Goal: Transaction & Acquisition: Purchase product/service

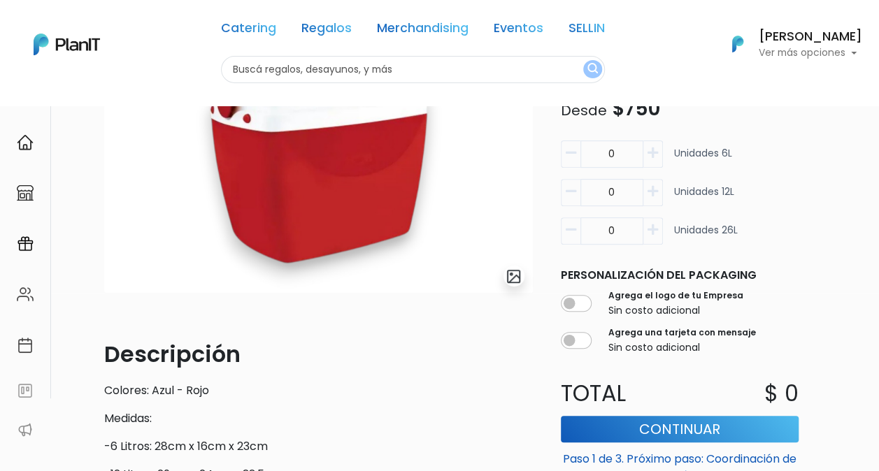
scroll to position [210, 0]
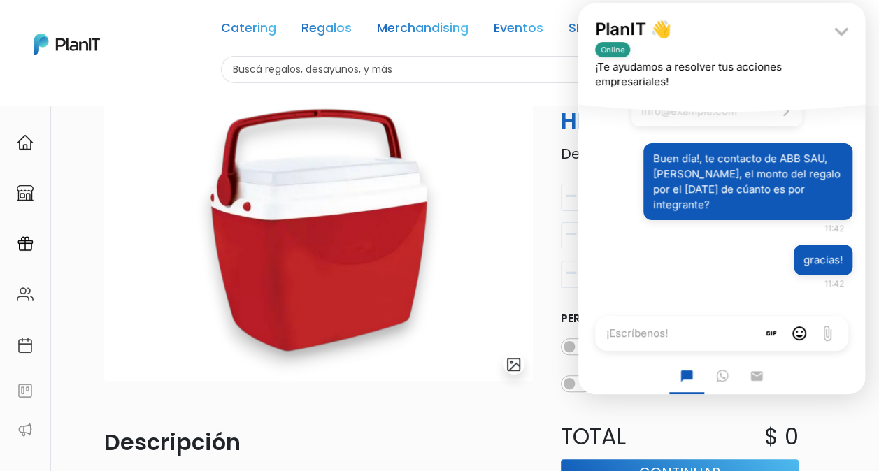
scroll to position [0, 0]
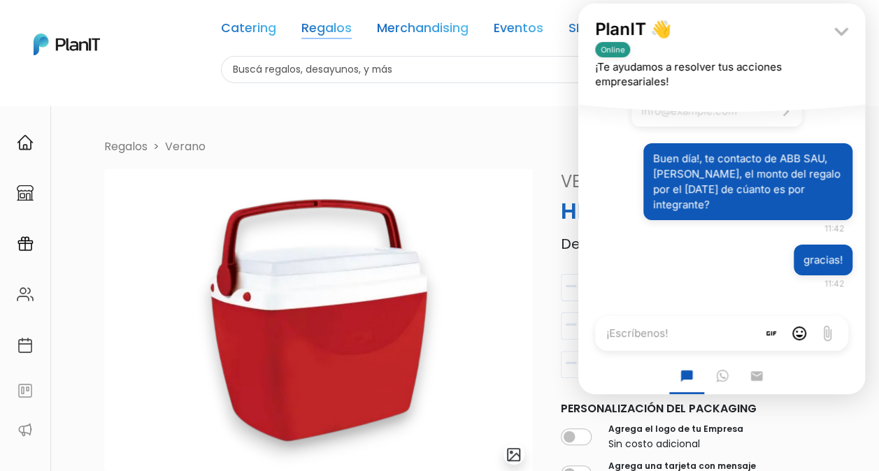
click at [325, 29] on link "Regalos" at bounding box center [326, 30] width 50 height 17
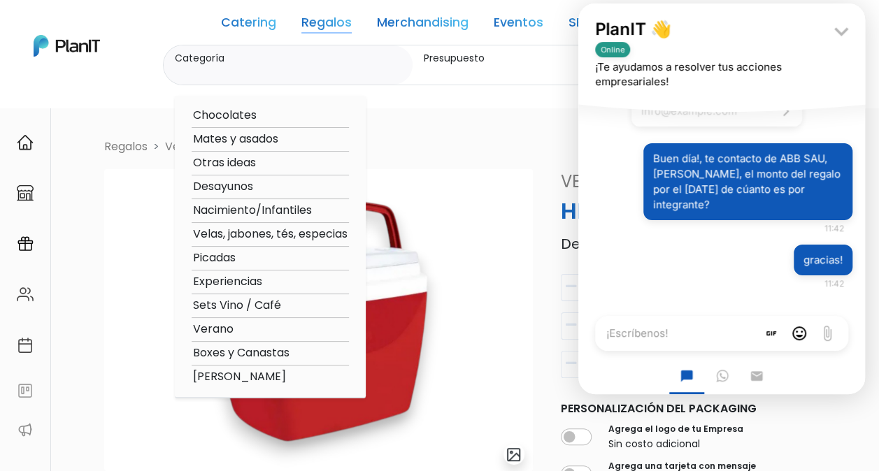
click at [227, 328] on option "Verano" at bounding box center [270, 329] width 157 height 17
type input "Verano"
type input "$0 - $1000"
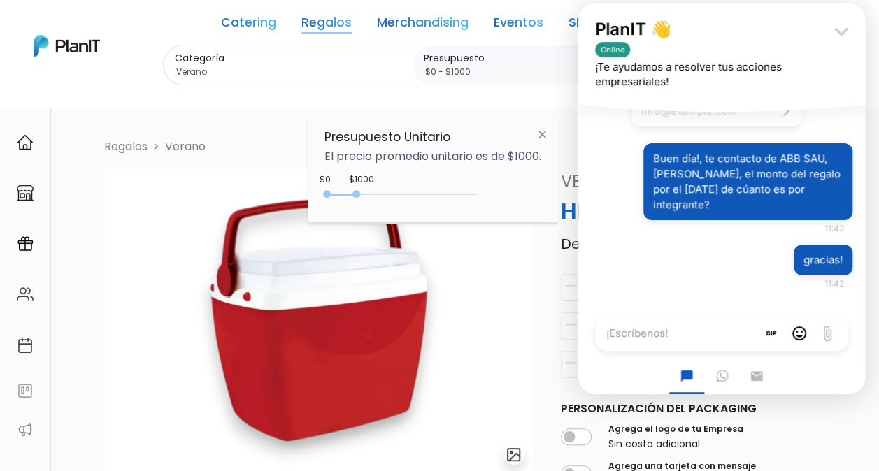
click at [839, 29] on icon "keyboard_arrow_down" at bounding box center [841, 31] width 28 height 28
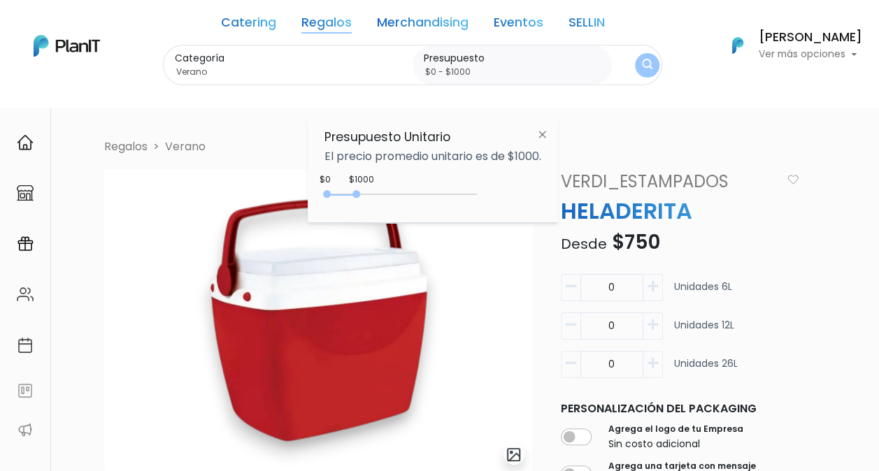
click at [597, 24] on link "SELLIN" at bounding box center [586, 25] width 36 height 17
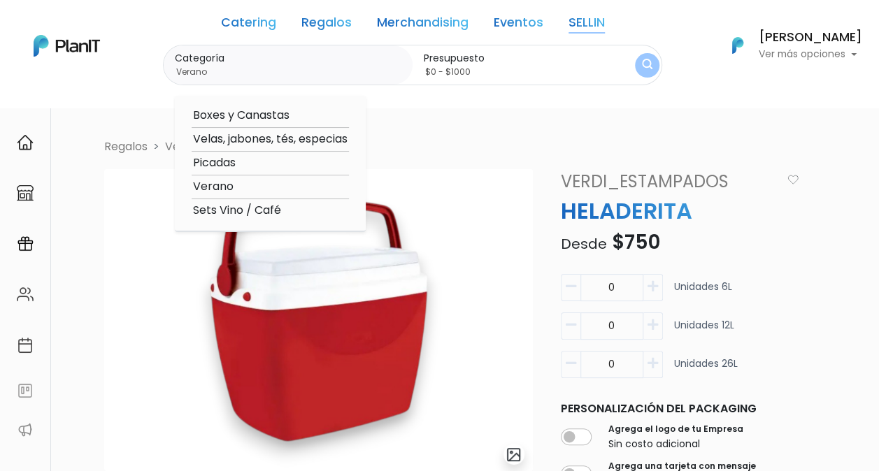
click at [218, 188] on option "Verano" at bounding box center [270, 186] width 157 height 17
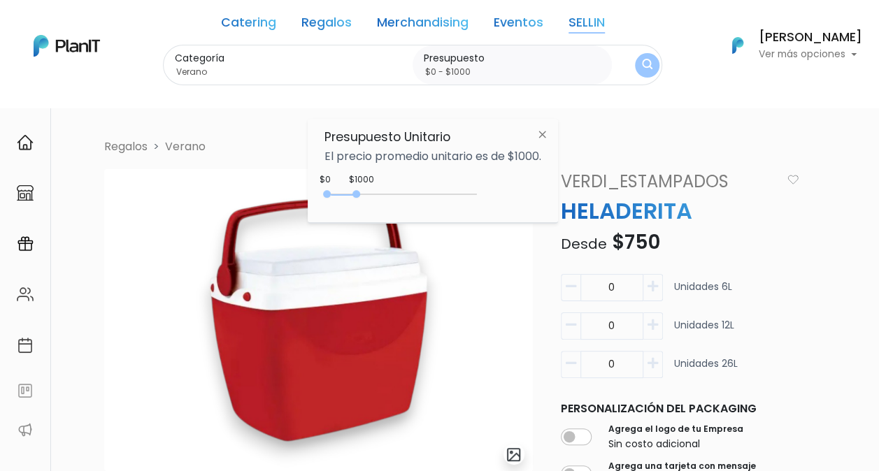
click at [650, 67] on img "submit" at bounding box center [647, 65] width 10 height 13
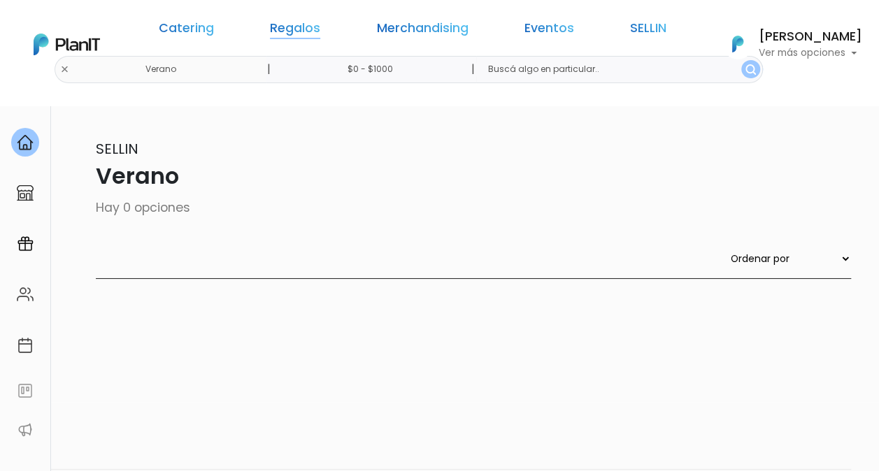
click at [305, 27] on link "Regalos" at bounding box center [295, 30] width 50 height 17
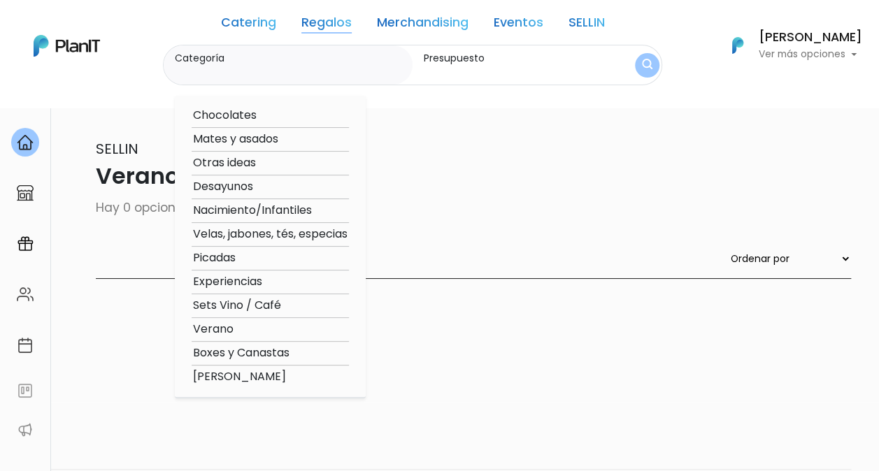
click at [254, 382] on option "[PERSON_NAME]" at bounding box center [270, 376] width 157 height 17
type input "[PERSON_NAME]"
type input "$0 - $1000"
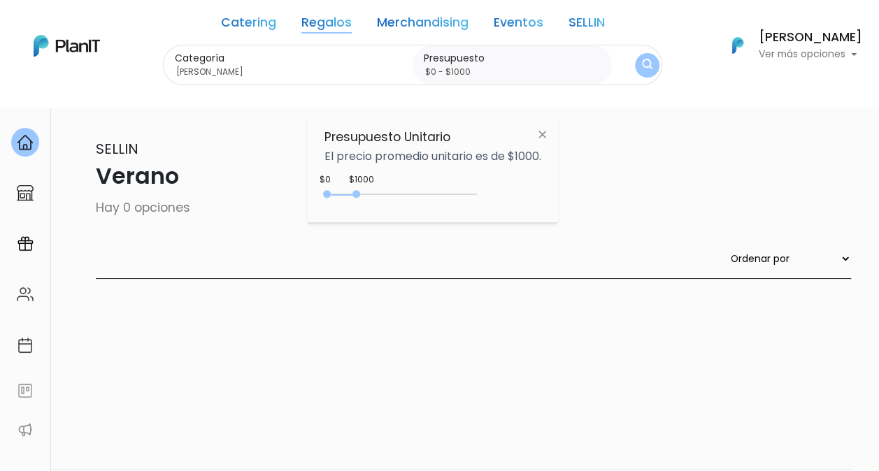
click at [645, 65] on img "submit" at bounding box center [647, 65] width 10 height 13
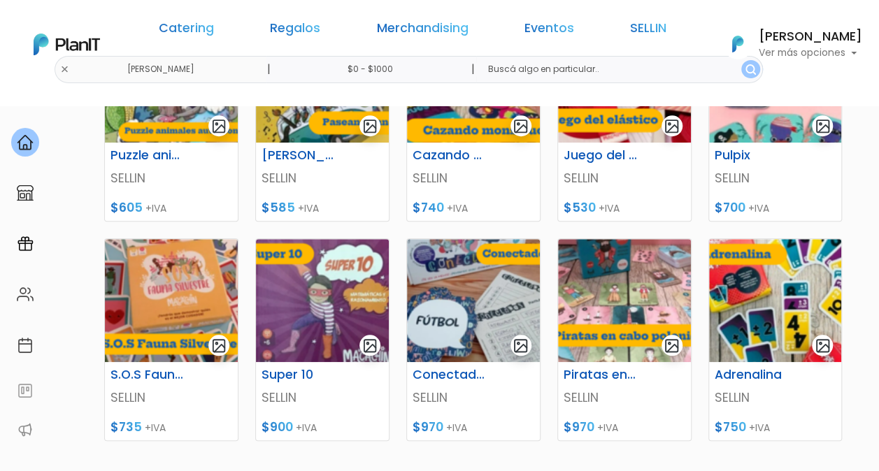
scroll to position [559, 0]
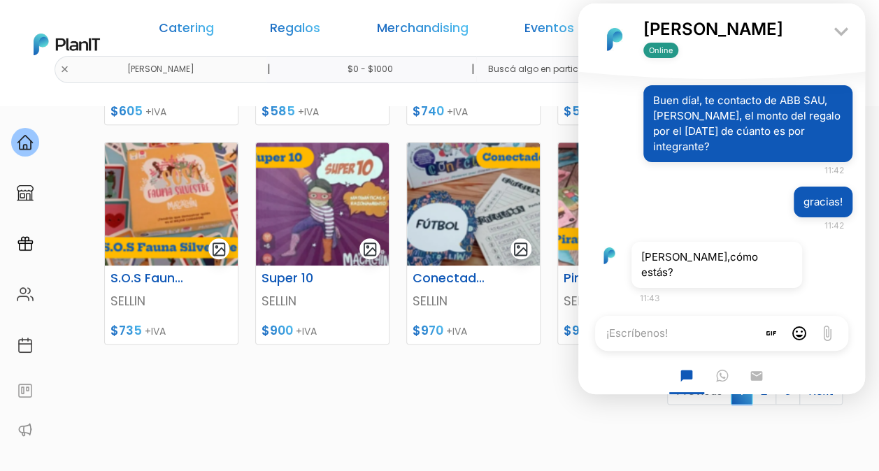
scroll to position [751, 0]
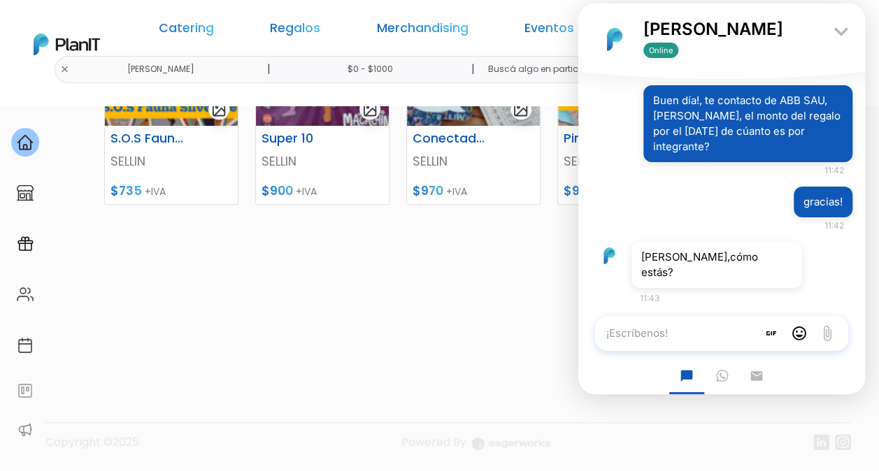
click at [714, 335] on textarea "¡Escríbenos!" at bounding box center [676, 333] width 162 height 35
type textarea "bien y tú?"
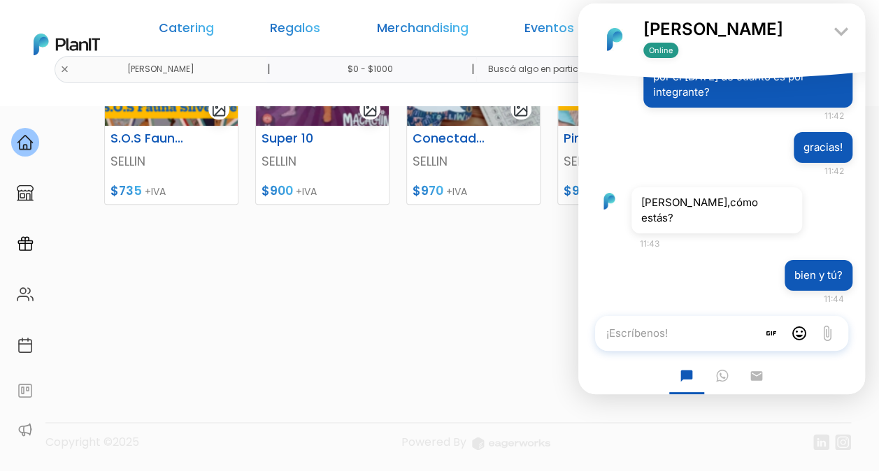
click at [80, 98] on nav "Catering Regalos Merchandising Eventos SELLIN Niñez - SELLIN | $0 - $1000 | Cat…" at bounding box center [439, 53] width 879 height 106
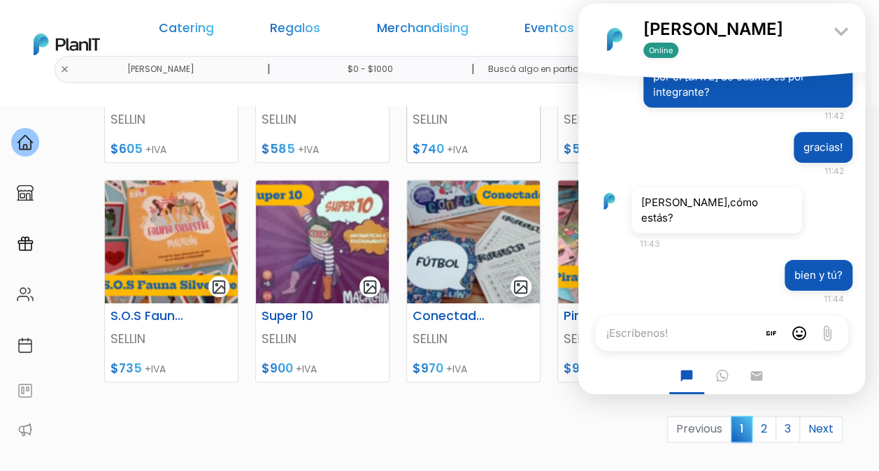
scroll to position [541, 0]
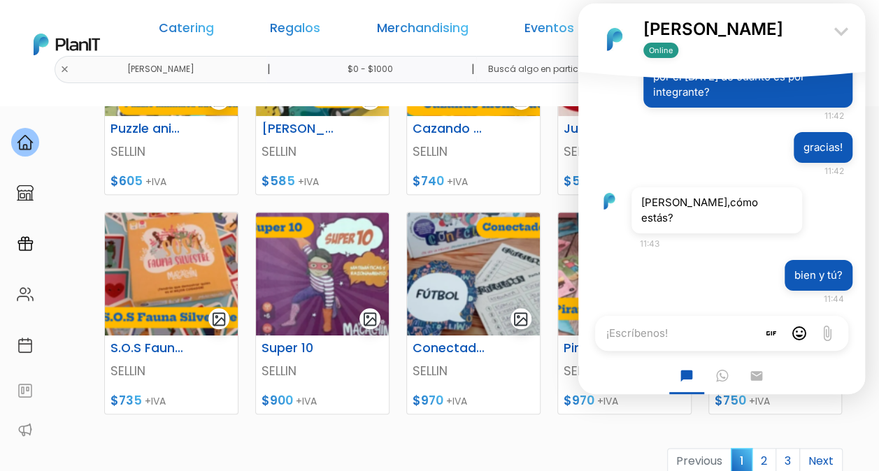
click at [844, 31] on icon "keyboard_arrow_down" at bounding box center [841, 31] width 28 height 28
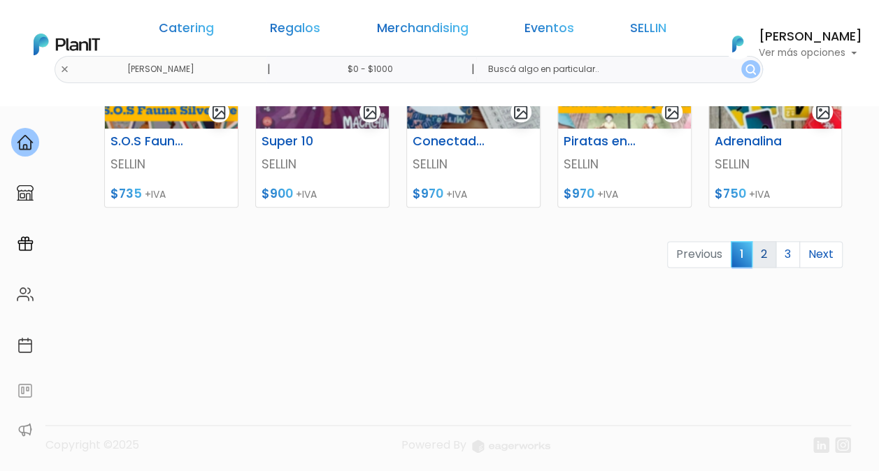
scroll to position [751, 0]
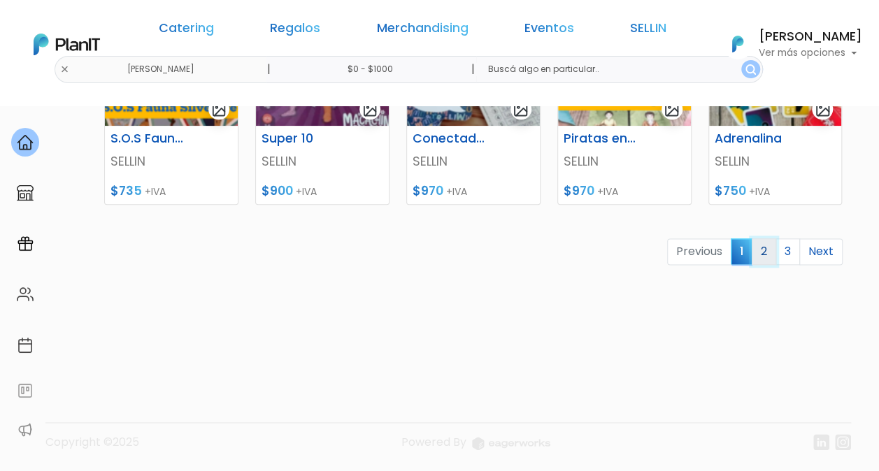
click at [764, 256] on link "2" at bounding box center [763, 251] width 24 height 27
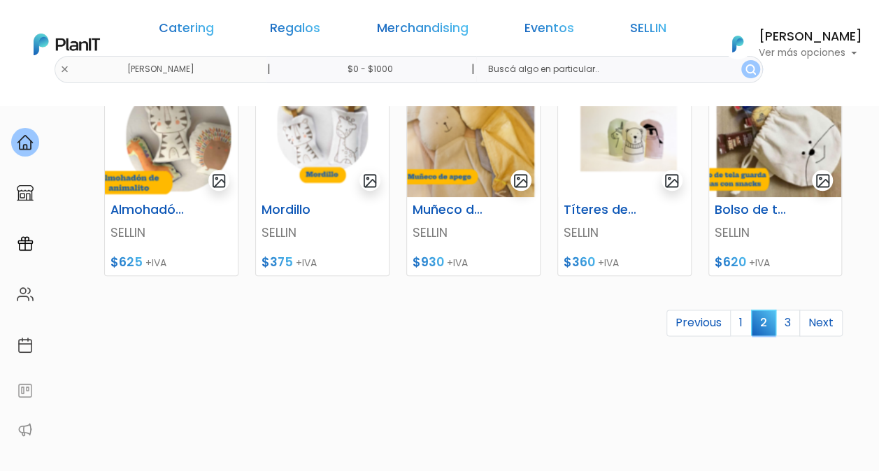
scroll to position [699, 0]
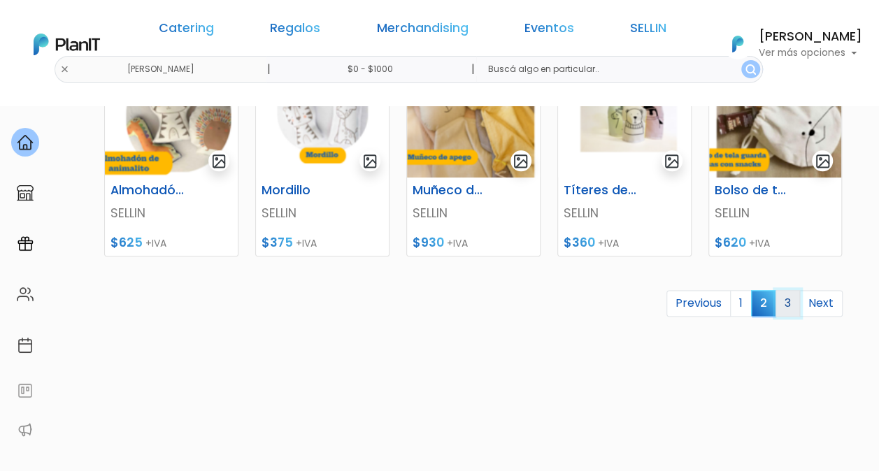
click at [788, 301] on link "3" at bounding box center [787, 303] width 24 height 27
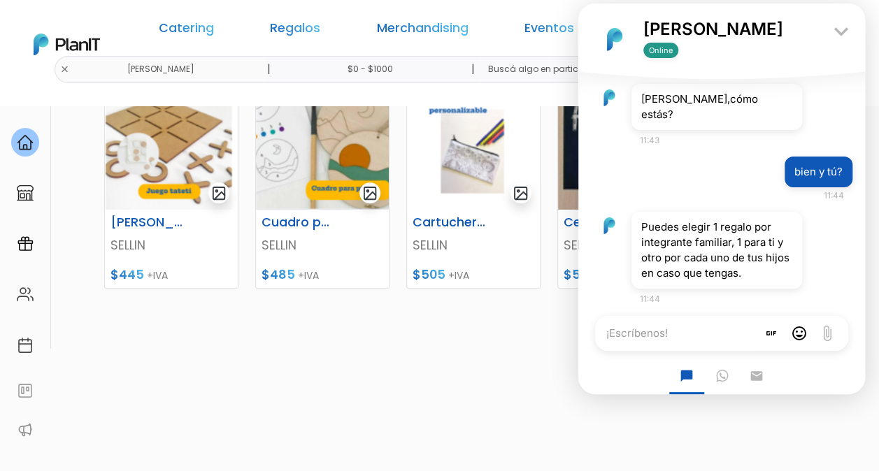
scroll to position [312, 0]
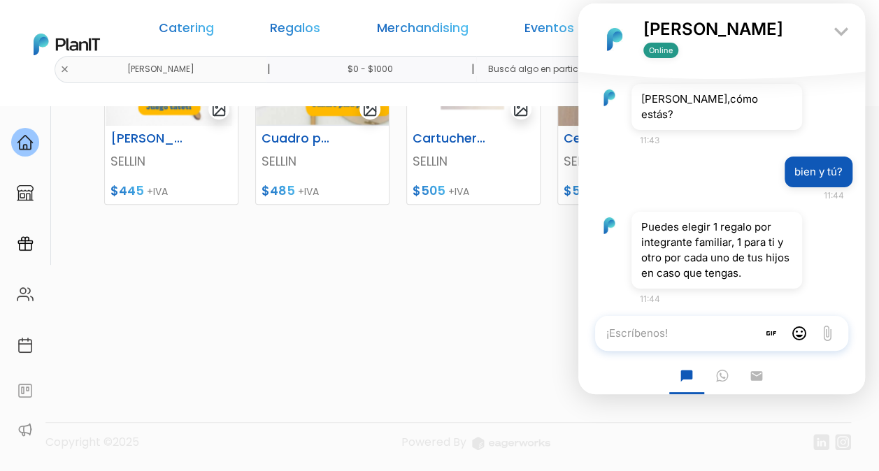
click at [713, 333] on textarea "¡Escríbenos!" at bounding box center [676, 333] width 162 height 35
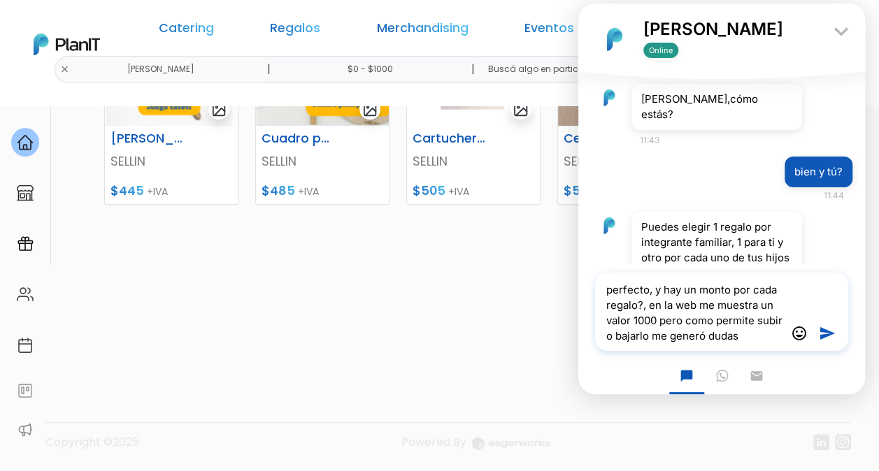
type textarea "perfecto, y hay un monto por cada regalo?, en la web me muestra un valor 1000 p…"
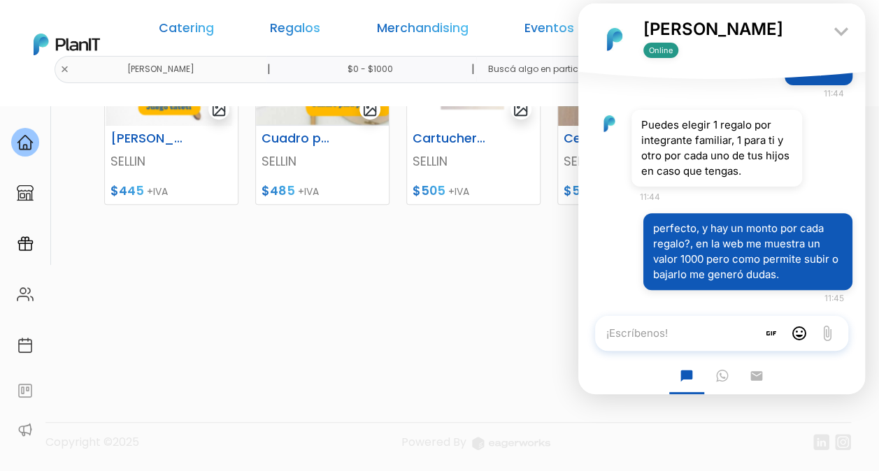
scroll to position [172, 0]
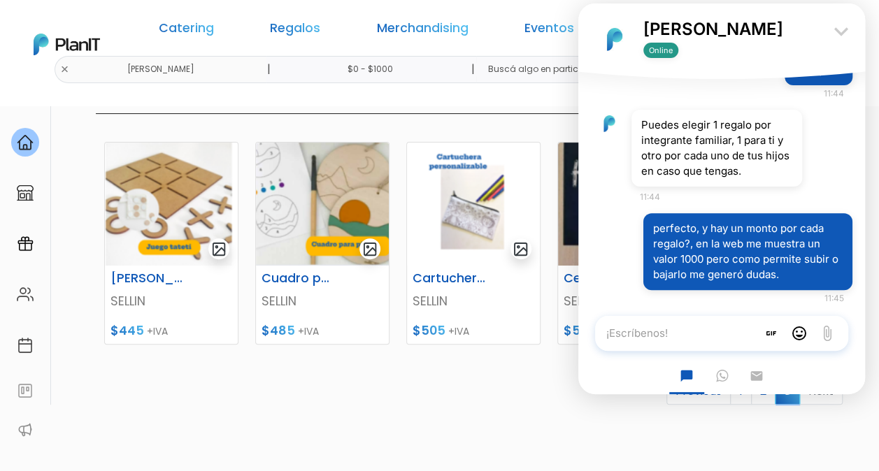
click at [839, 32] on icon "keyboard_arrow_down" at bounding box center [841, 31] width 28 height 28
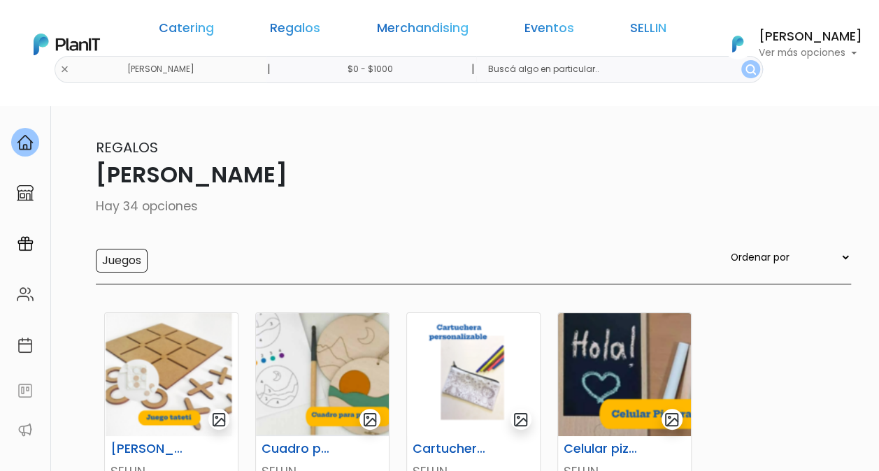
scroll to position [0, 0]
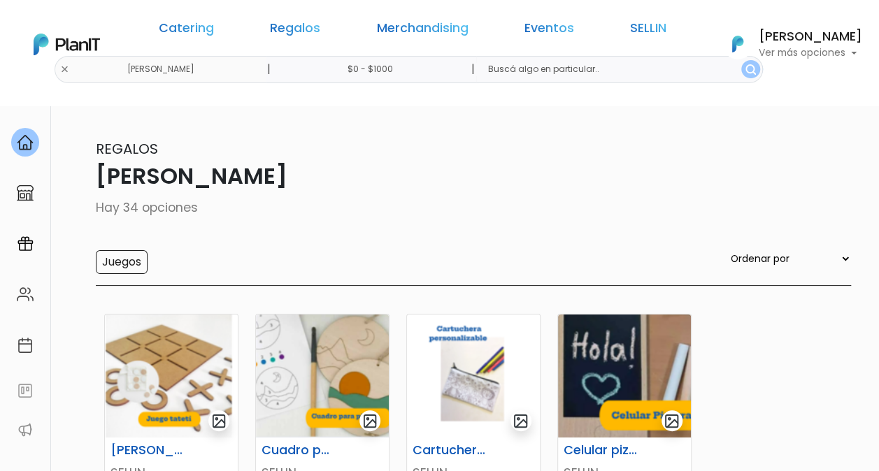
click at [154, 180] on p "[PERSON_NAME]" at bounding box center [440, 176] width 822 height 34
click at [106, 267] on input "Juegos" at bounding box center [122, 262] width 52 height 24
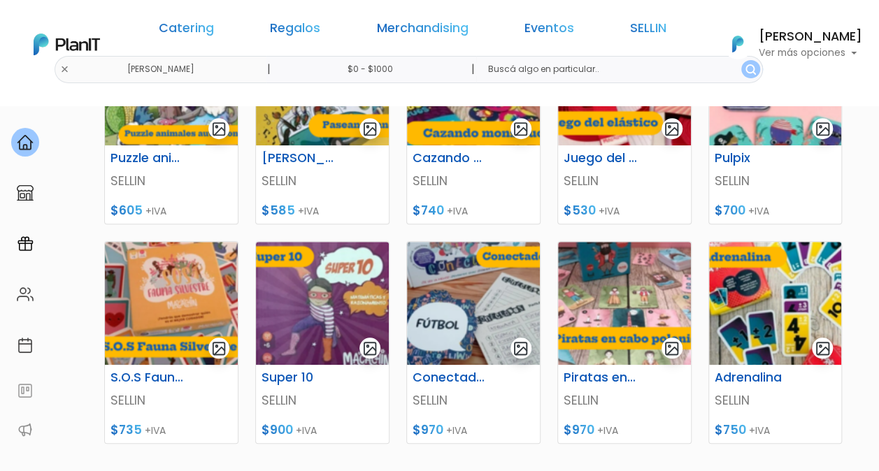
scroll to position [559, 0]
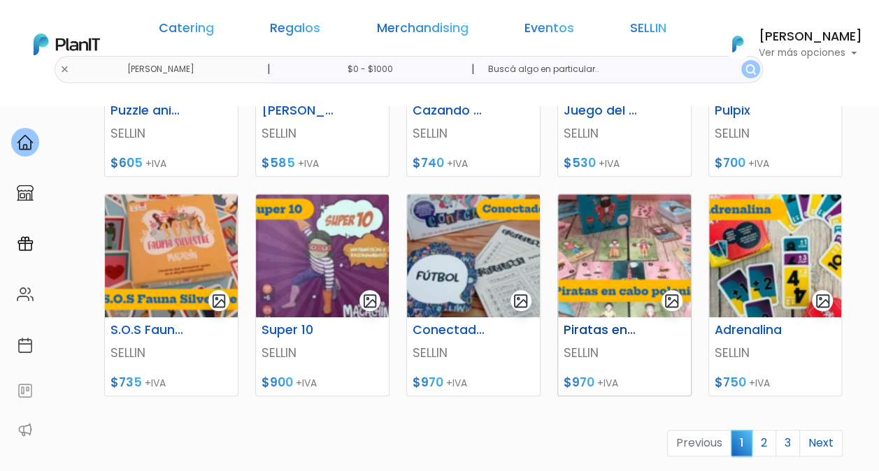
click at [642, 236] on img at bounding box center [624, 255] width 133 height 123
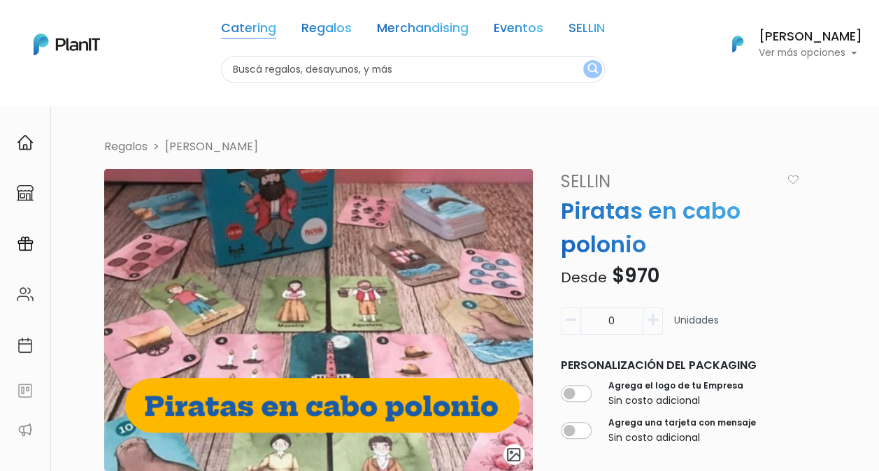
click at [261, 29] on link "Catering" at bounding box center [248, 30] width 55 height 17
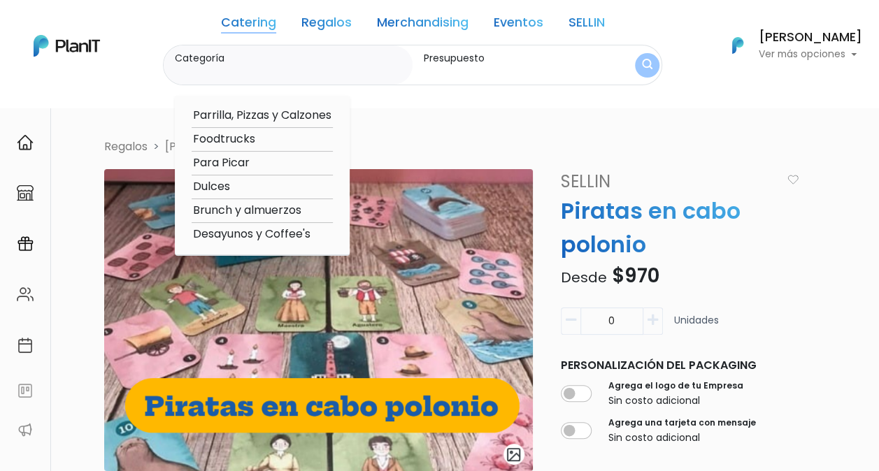
click at [273, 211] on option "Brunch y almuerzos" at bounding box center [262, 210] width 141 height 17
type input "Brunch y almuerzos"
type input "$0 - $1000"
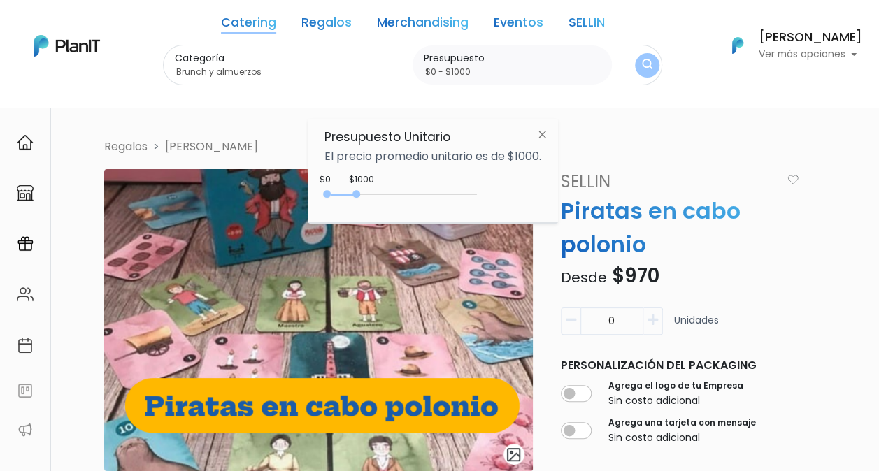
click at [650, 65] on img "submit" at bounding box center [647, 65] width 10 height 13
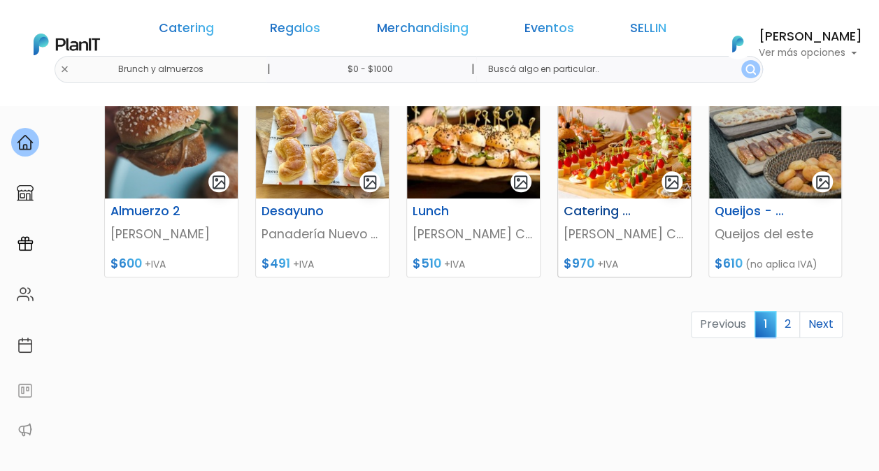
scroll to position [699, 0]
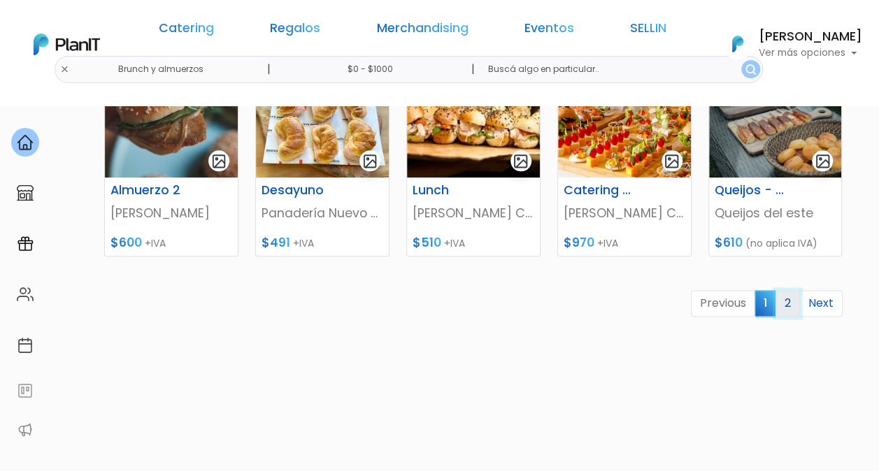
click at [786, 303] on link "2" at bounding box center [787, 303] width 24 height 27
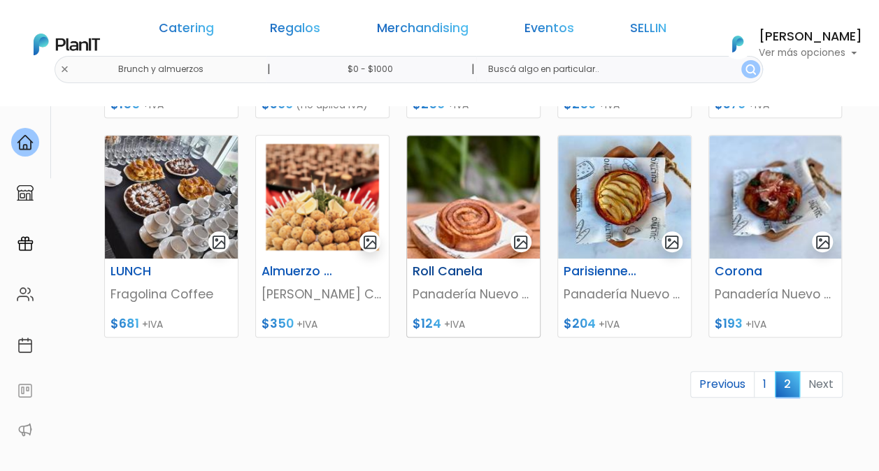
scroll to position [419, 0]
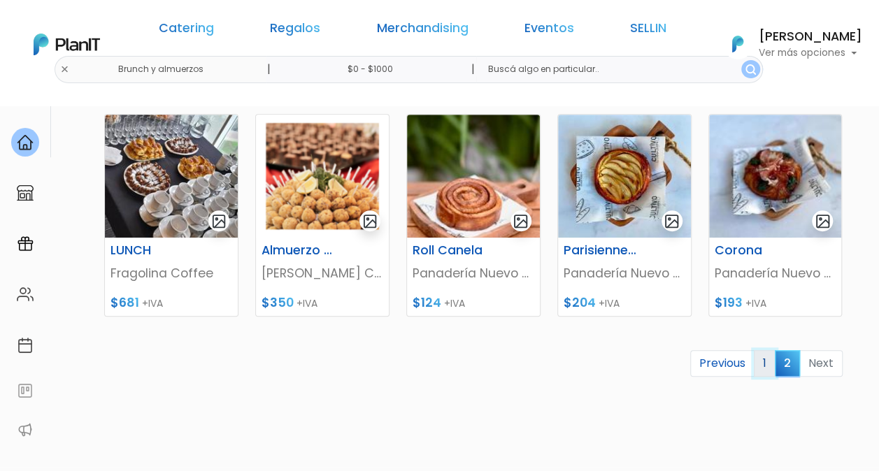
click at [772, 365] on link "1" at bounding box center [764, 363] width 22 height 27
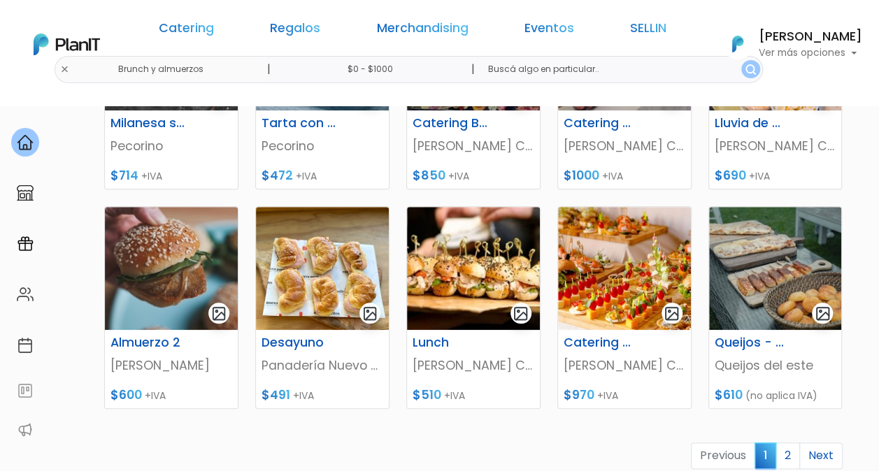
scroll to position [559, 0]
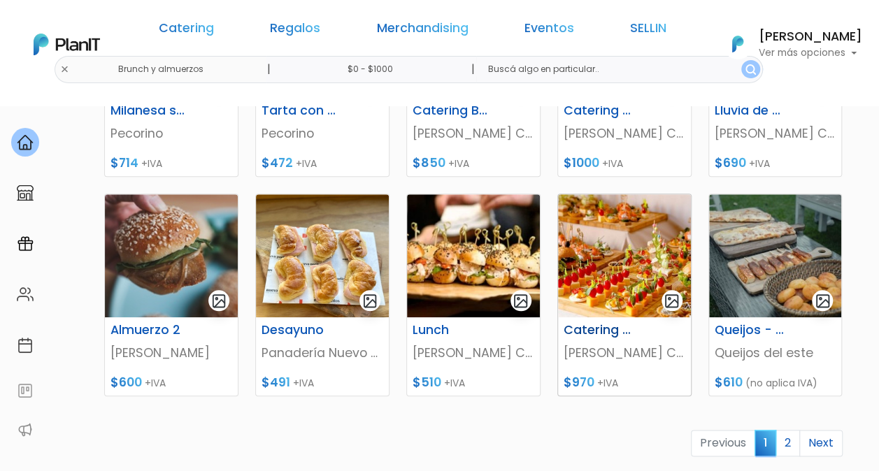
click at [618, 261] on img at bounding box center [624, 255] width 133 height 123
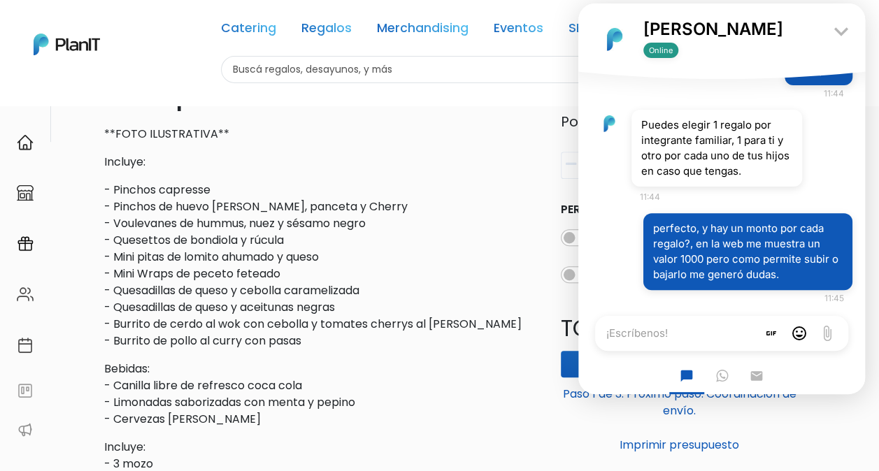
scroll to position [414, 0]
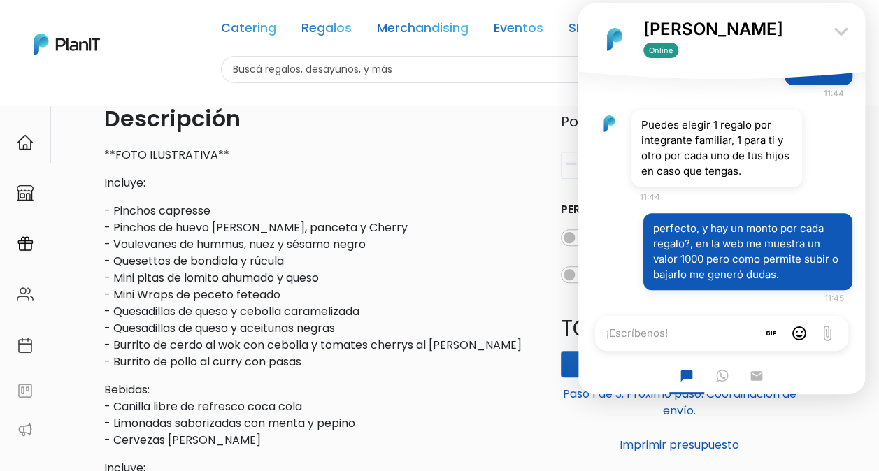
click at [844, 39] on icon "keyboard_arrow_down" at bounding box center [841, 31] width 28 height 28
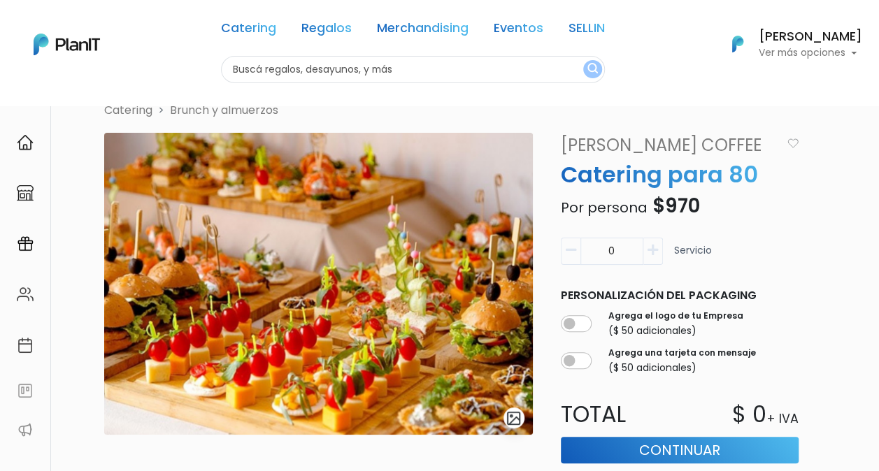
scroll to position [0, 0]
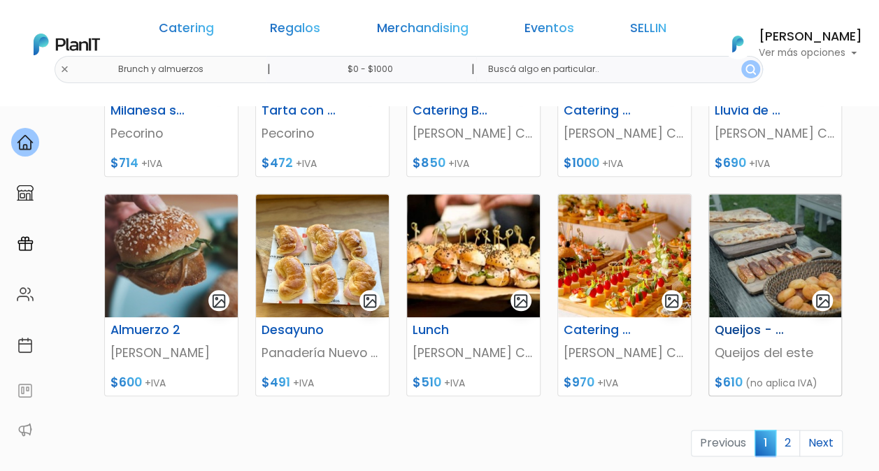
click at [786, 282] on img at bounding box center [775, 255] width 133 height 123
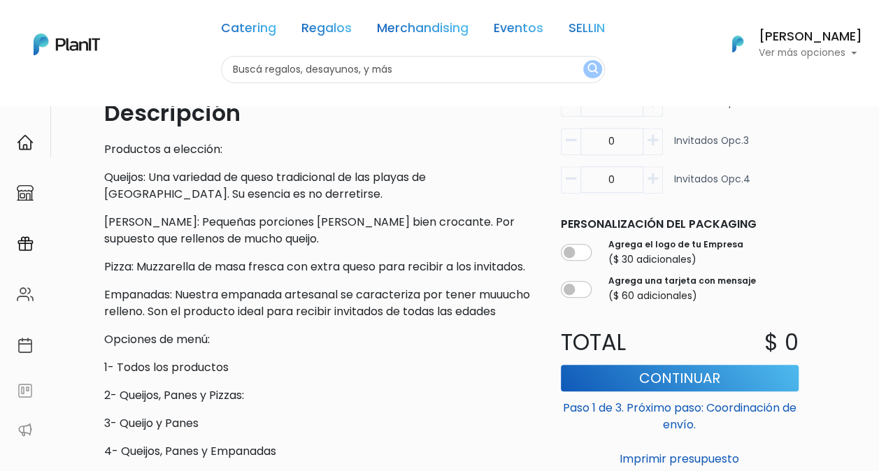
scroll to position [349, 0]
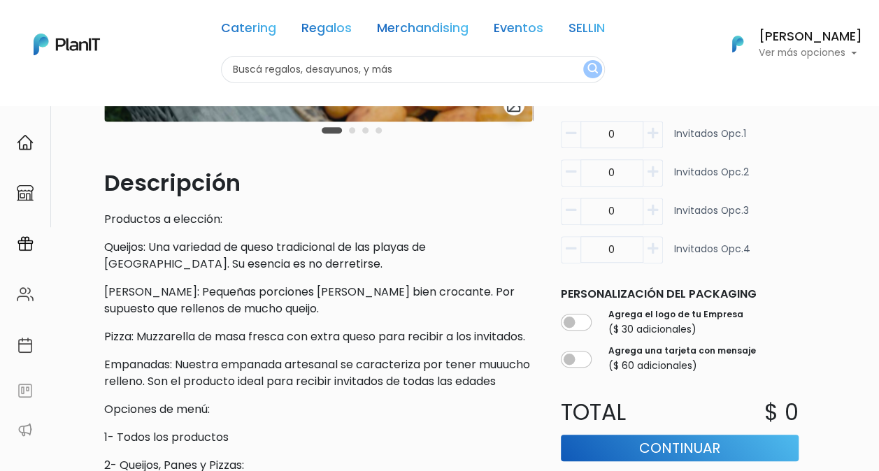
click at [654, 254] on icon "button" at bounding box center [652, 248] width 10 height 13
type input "1"
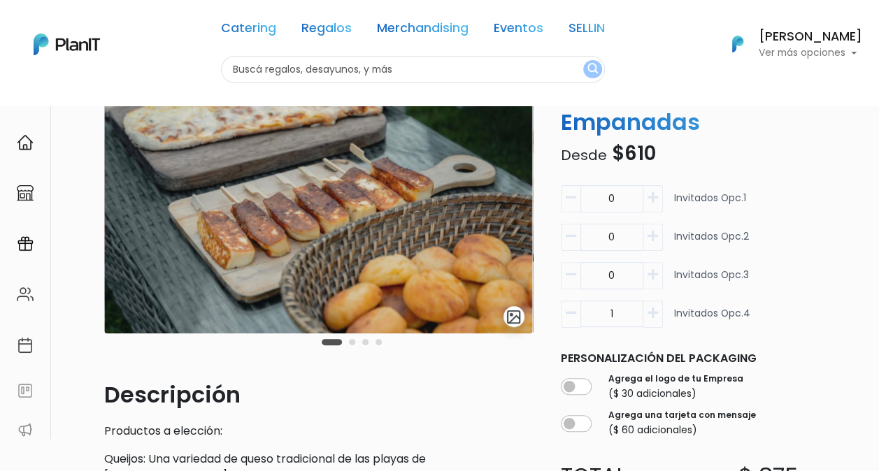
scroll to position [70, 0]
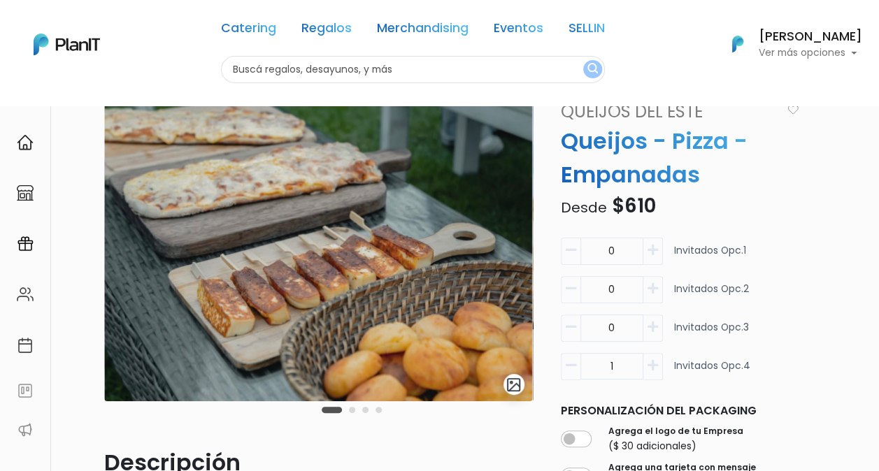
click at [351, 411] on button "Carousel Page 2" at bounding box center [352, 410] width 6 height 6
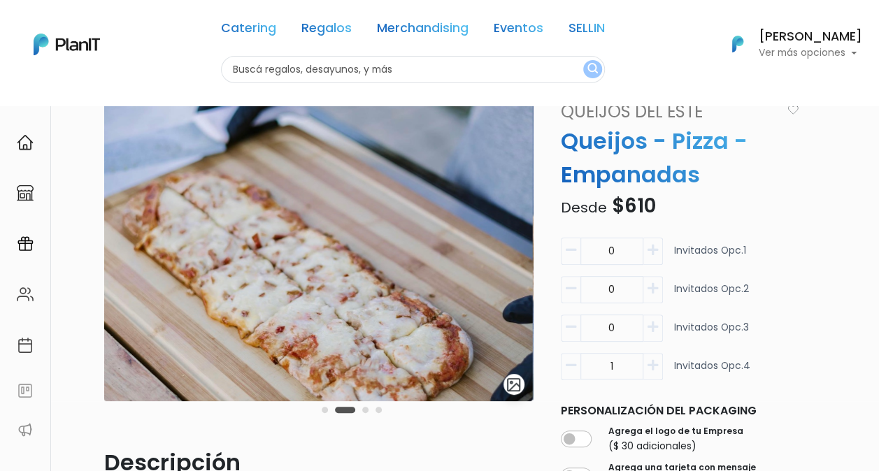
click at [362, 410] on button "Carousel Page 3" at bounding box center [365, 410] width 6 height 6
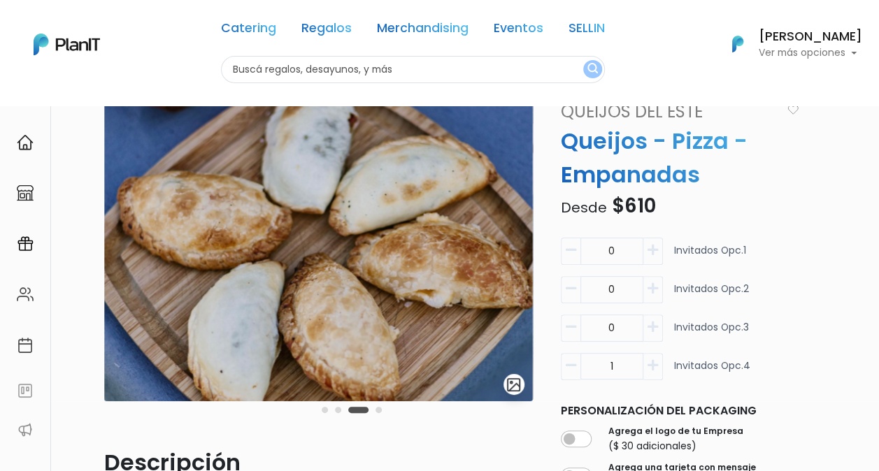
click at [373, 408] on div "Carousel Pagination" at bounding box center [351, 409] width 67 height 17
click at [378, 408] on button "Carousel Page 4" at bounding box center [378, 410] width 6 height 6
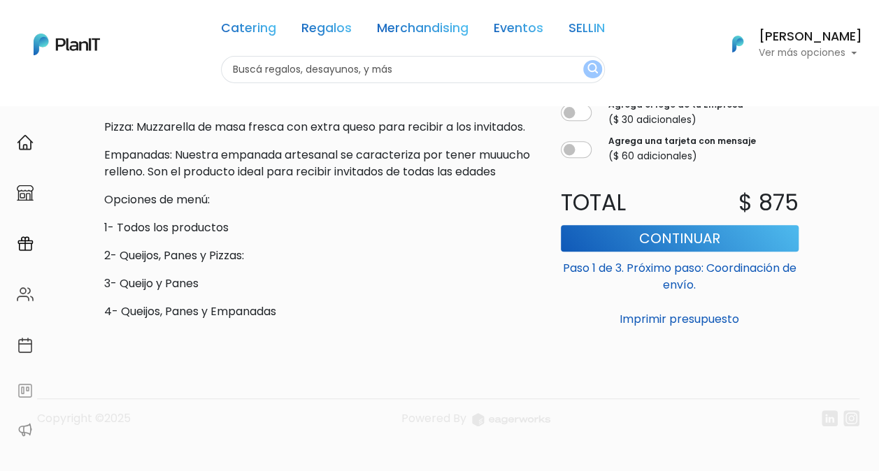
scroll to position [604, 0]
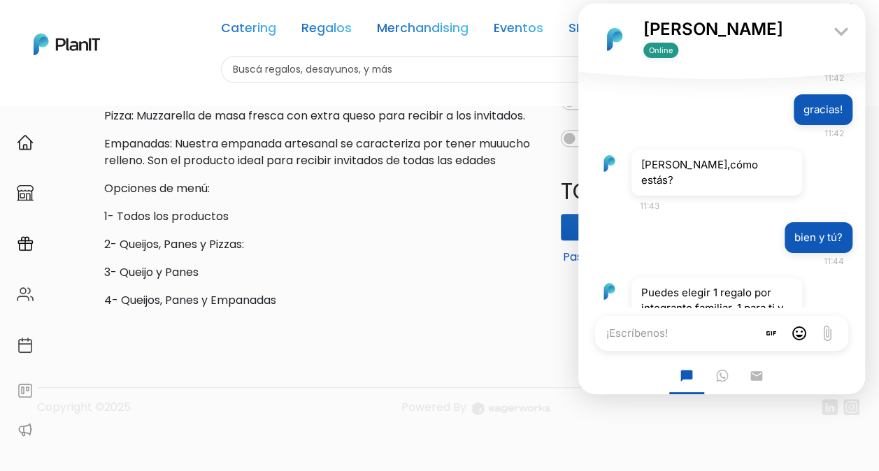
scroll to position [580, 0]
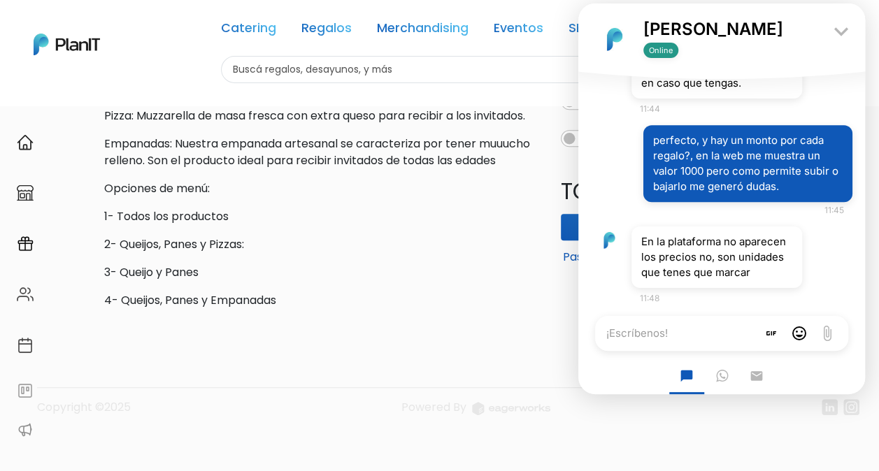
click at [697, 326] on textarea "¡Escríbenos!" at bounding box center [676, 333] width 162 height 35
type textarea "perfecto"
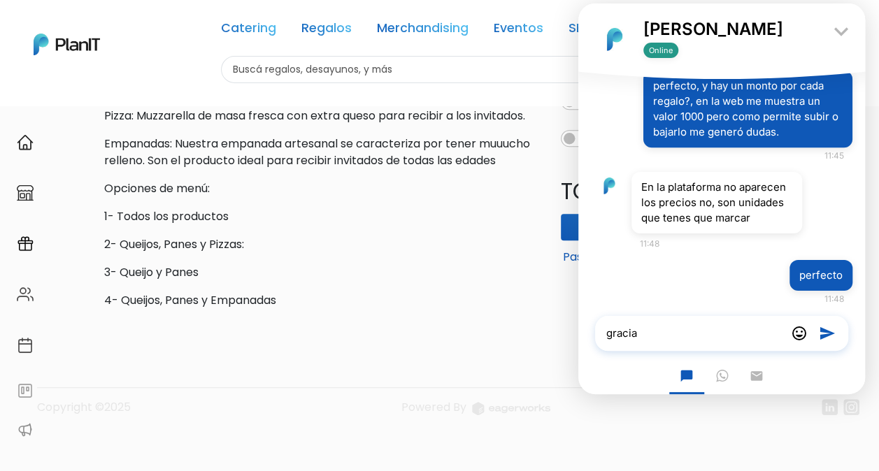
type textarea "gracias"
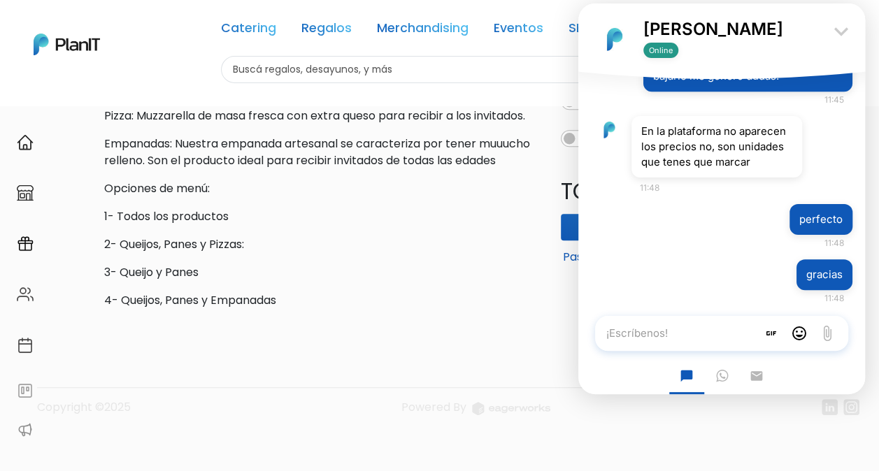
click at [842, 29] on icon "keyboard_arrow_down" at bounding box center [841, 31] width 28 height 28
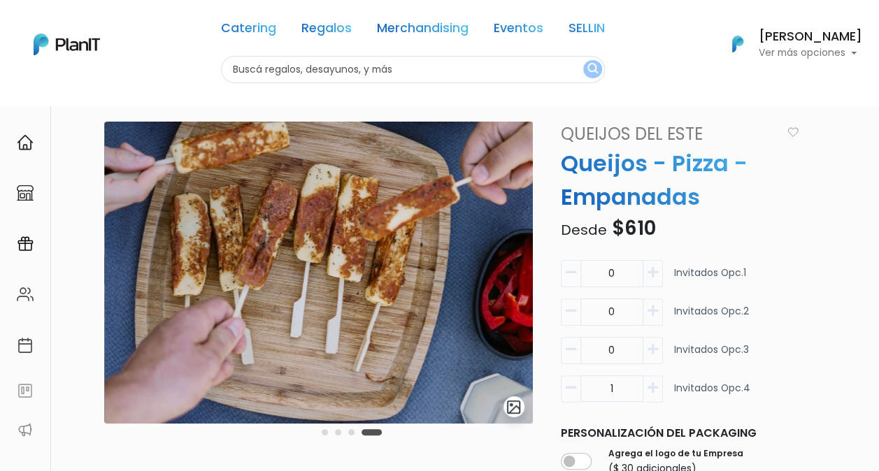
scroll to position [0, 0]
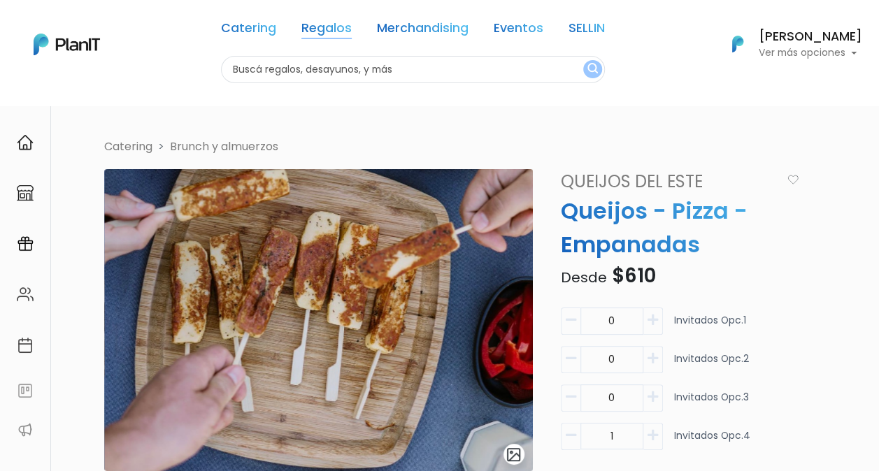
click at [312, 28] on link "Regalos" at bounding box center [326, 30] width 50 height 17
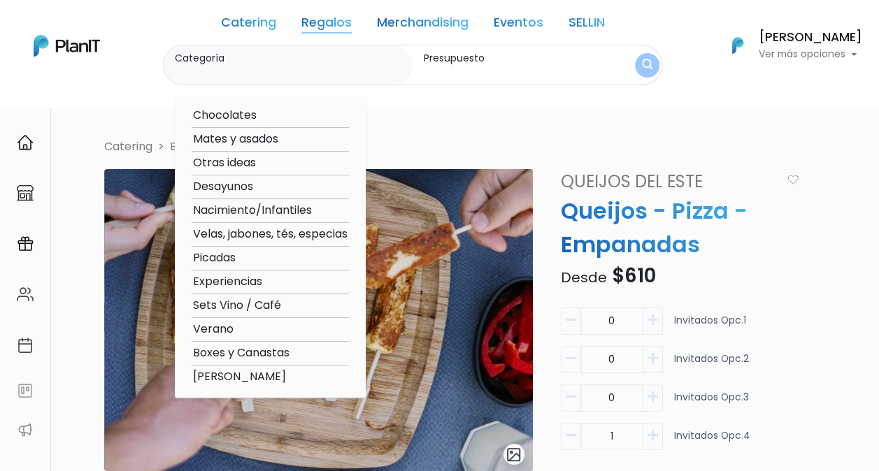
click at [238, 115] on option "Chocolates" at bounding box center [270, 115] width 157 height 17
type input "Chocolates"
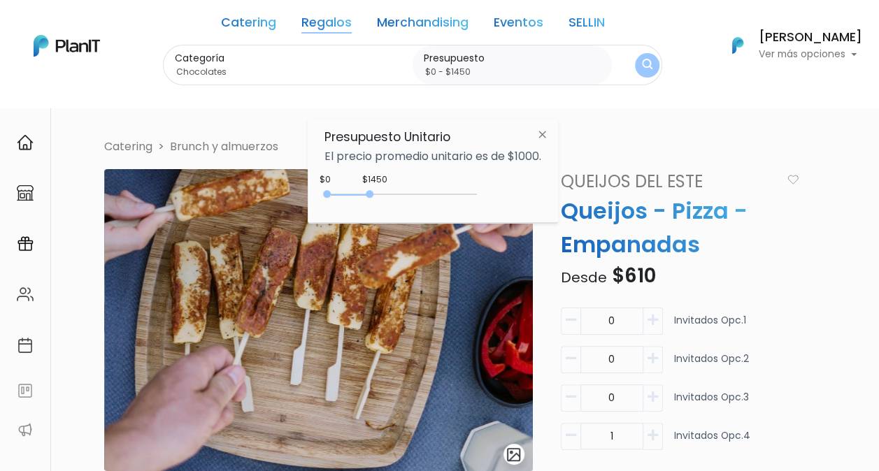
type input "$0 - $1500"
drag, startPoint x: 352, startPoint y: 194, endPoint x: 373, endPoint y: 192, distance: 21.7
click at [373, 192] on div at bounding box center [371, 194] width 8 height 8
click at [644, 64] on img "submit" at bounding box center [647, 65] width 10 height 13
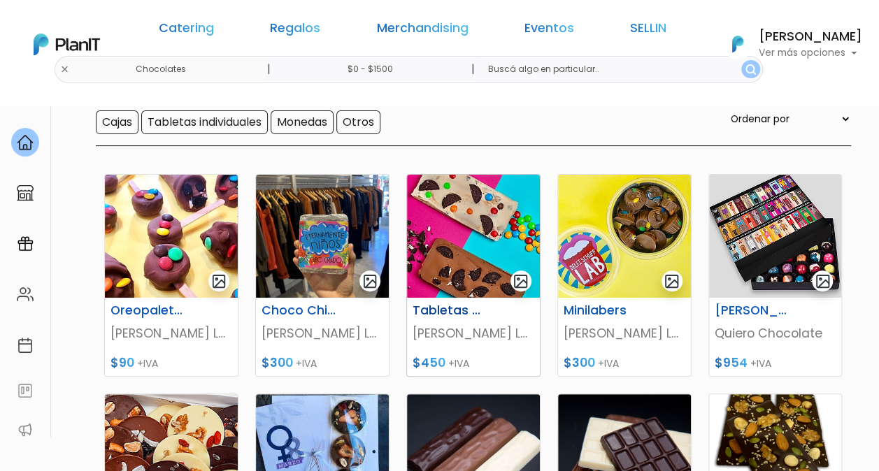
scroll to position [210, 0]
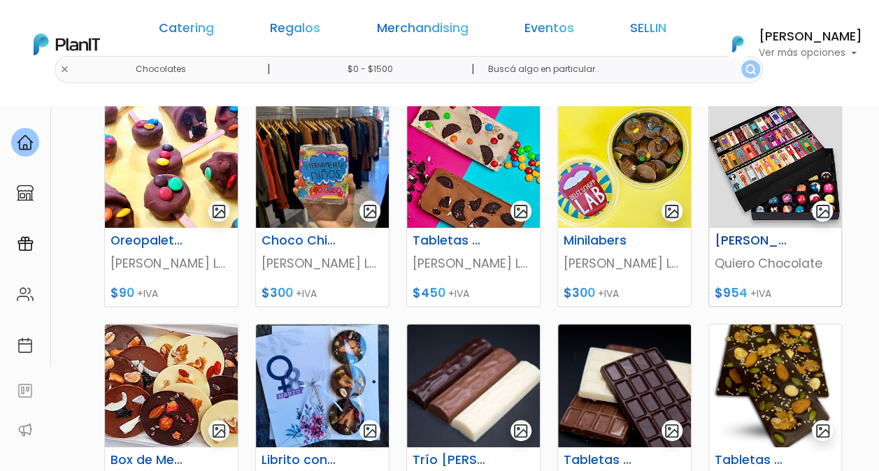
click at [767, 151] on img at bounding box center [775, 166] width 133 height 123
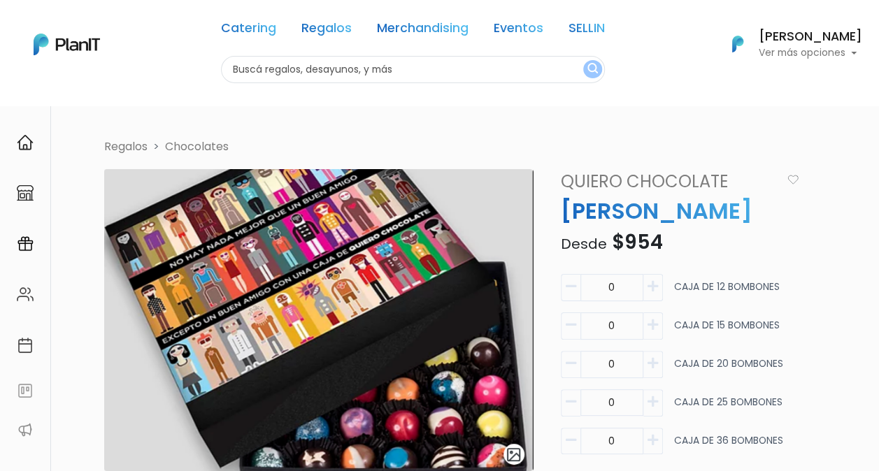
click at [654, 293] on button "button" at bounding box center [653, 287] width 20 height 27
type input "1"
click at [649, 320] on icon "button" at bounding box center [652, 325] width 10 height 13
type input "1"
click at [572, 293] on button "button" at bounding box center [571, 287] width 20 height 27
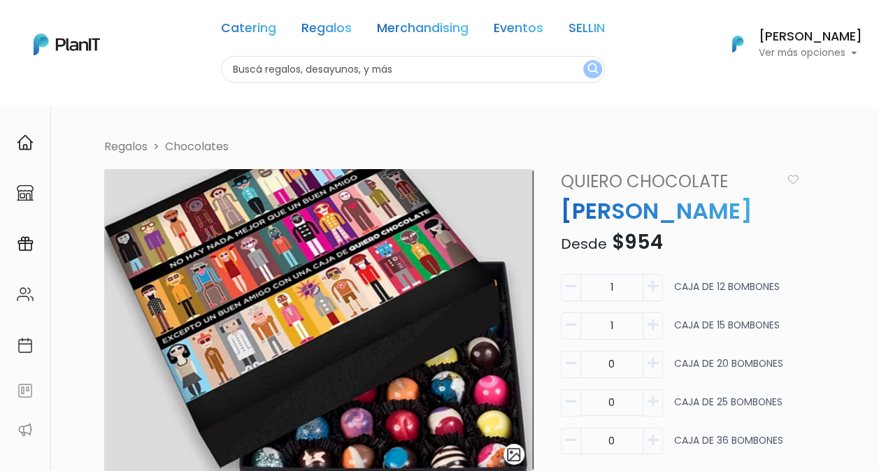
type input "0"
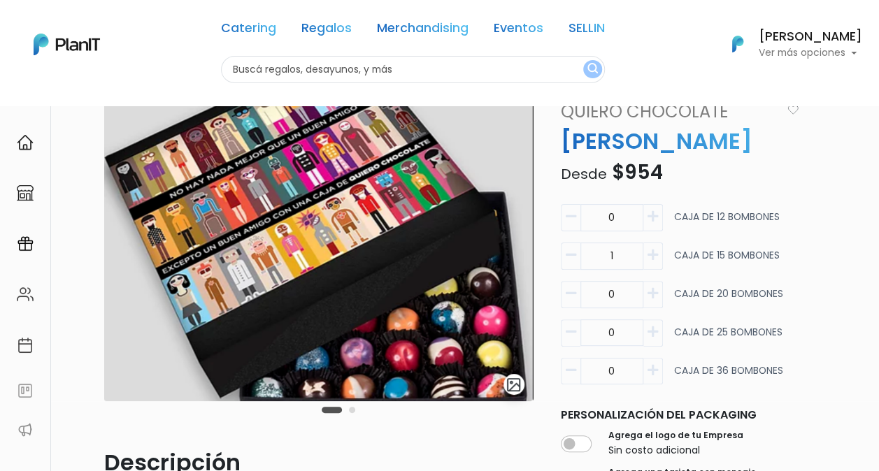
scroll to position [140, 0]
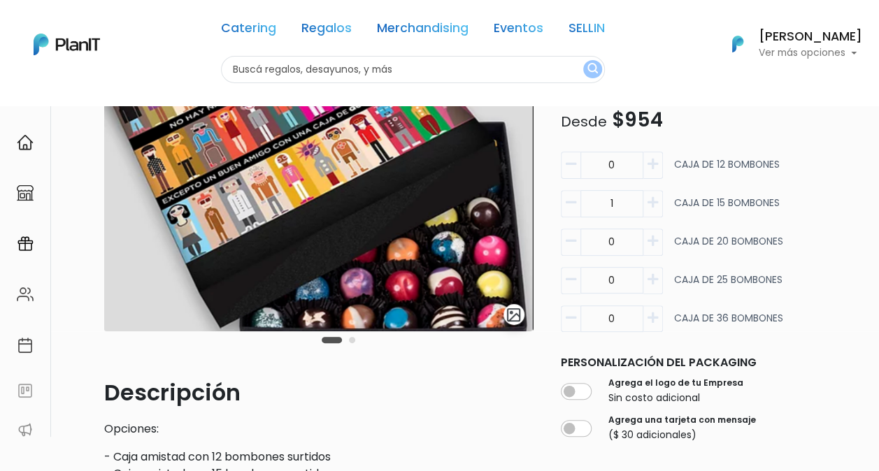
click at [660, 316] on button "button" at bounding box center [653, 318] width 20 height 27
type input "1"
click at [562, 210] on button "button" at bounding box center [571, 203] width 20 height 27
type input "0"
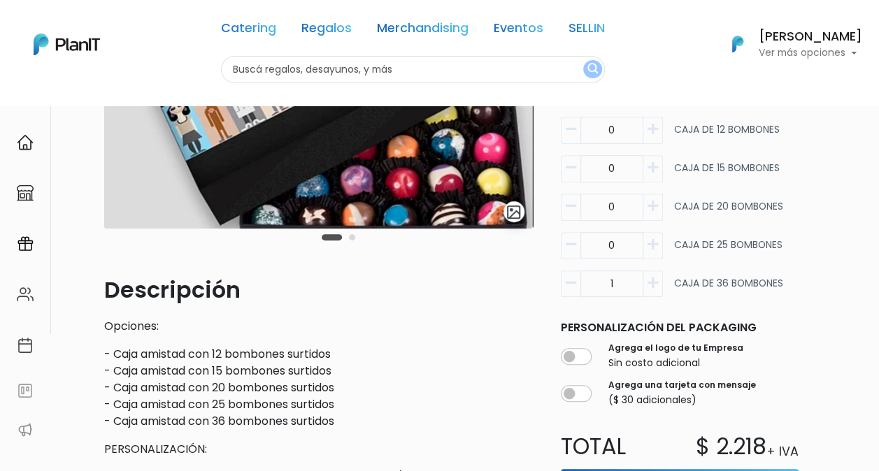
scroll to position [210, 0]
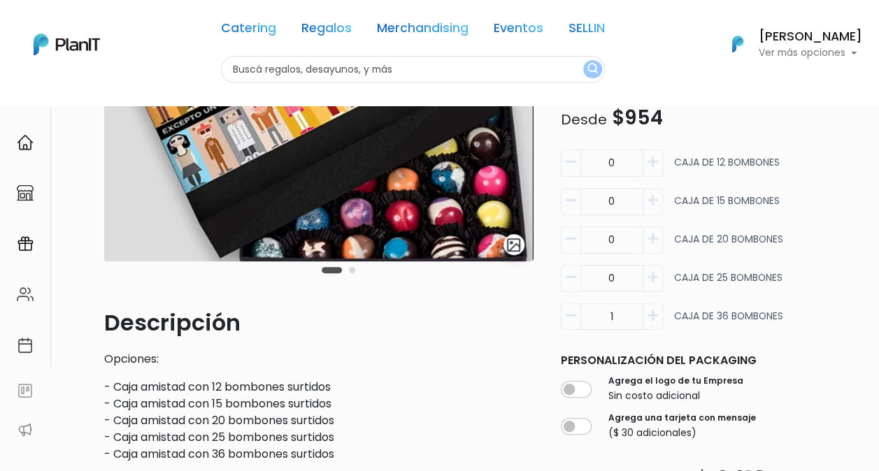
click at [649, 160] on icon "button" at bounding box center [652, 162] width 10 height 13
type input "1"
click at [583, 320] on input "1" at bounding box center [611, 316] width 63 height 27
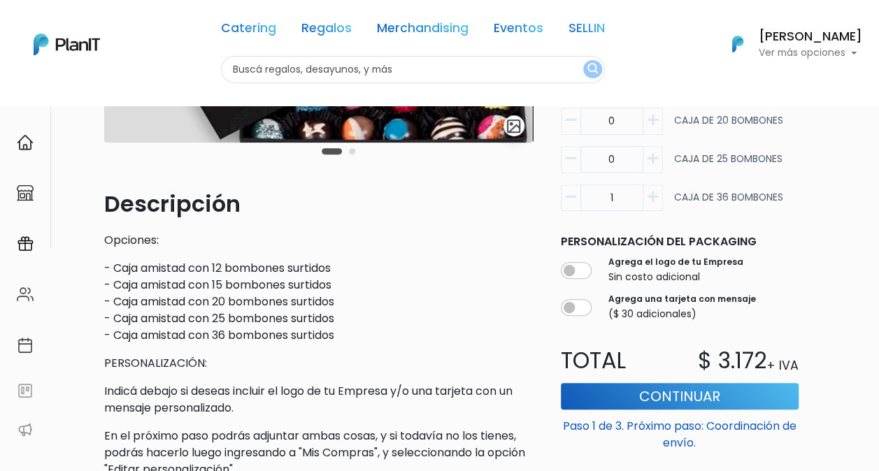
scroll to position [349, 0]
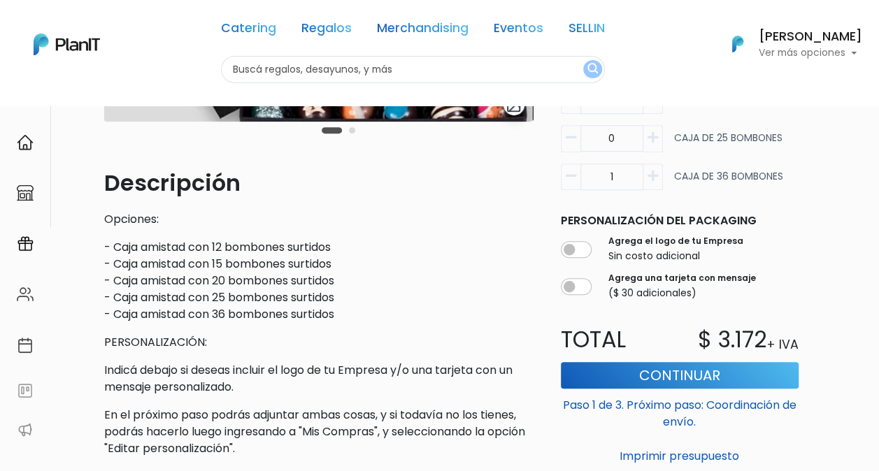
click at [576, 173] on button "button" at bounding box center [571, 176] width 20 height 27
type input "0"
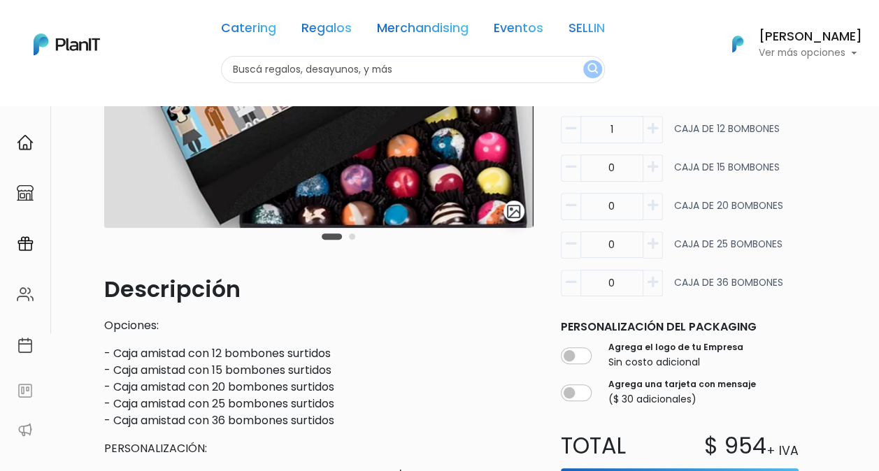
scroll to position [210, 0]
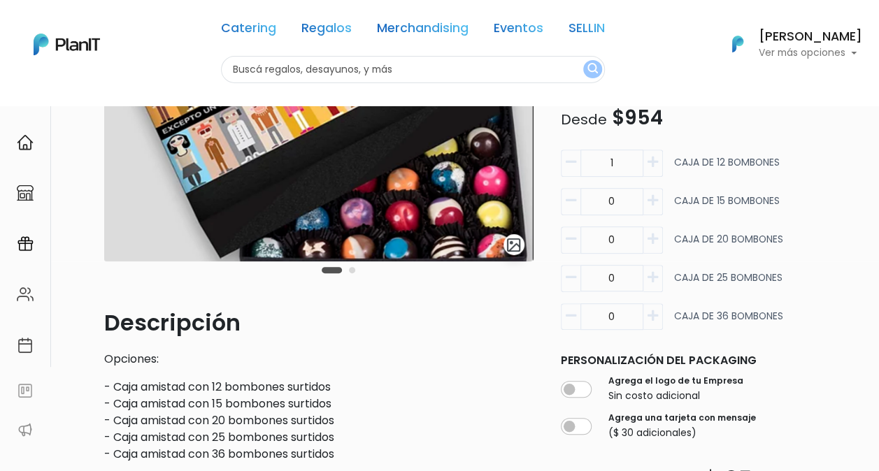
click at [654, 198] on icon "button" at bounding box center [652, 200] width 10 height 13
type input "1"
click at [573, 167] on icon "button" at bounding box center [570, 162] width 10 height 13
type input "0"
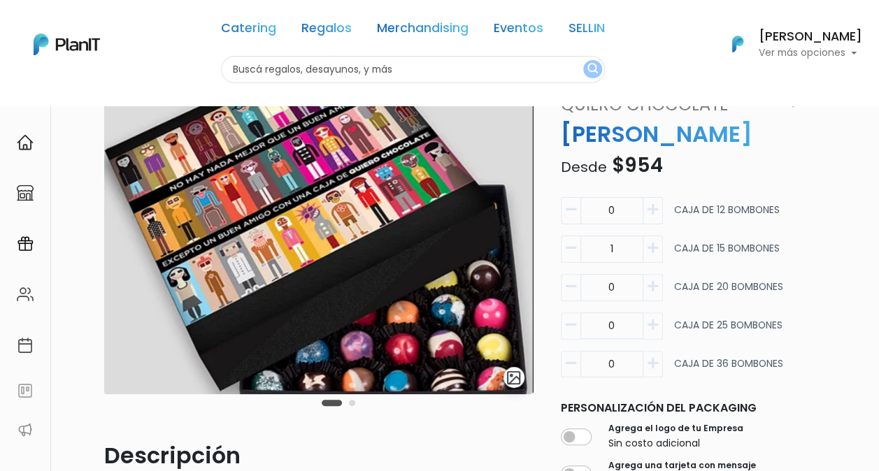
scroll to position [140, 0]
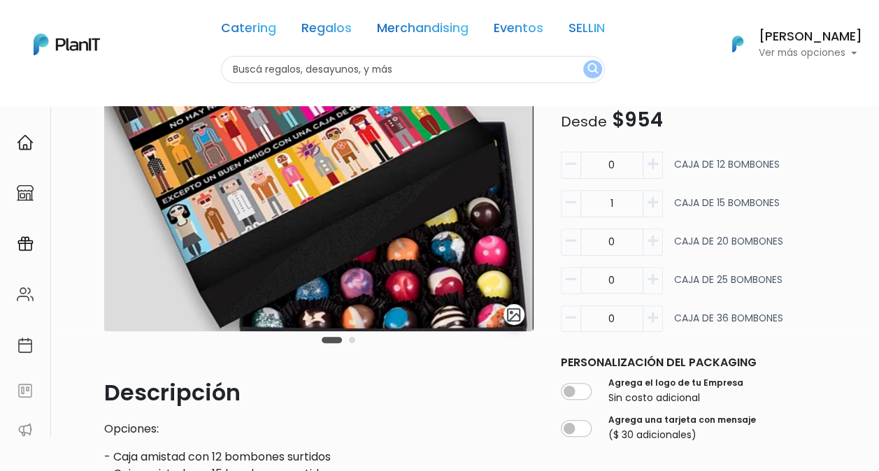
click at [649, 277] on icon "button" at bounding box center [652, 279] width 10 height 13
type input "1"
click at [571, 200] on icon "button" at bounding box center [570, 202] width 10 height 13
type input "0"
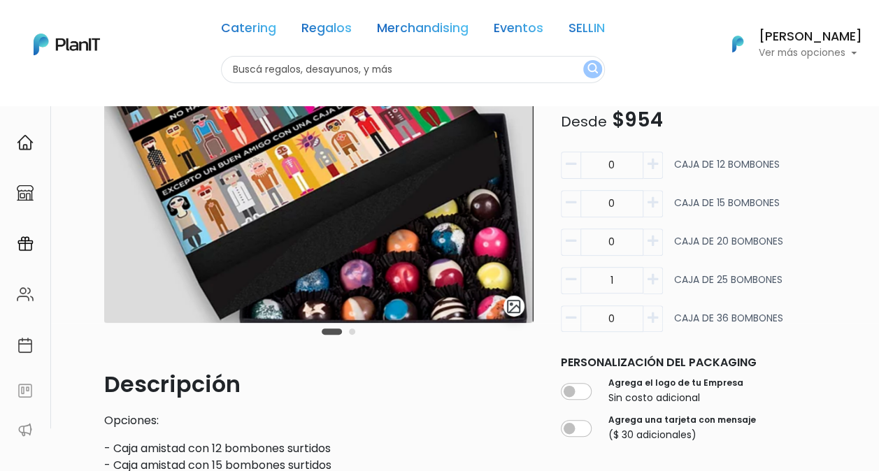
scroll to position [0, 0]
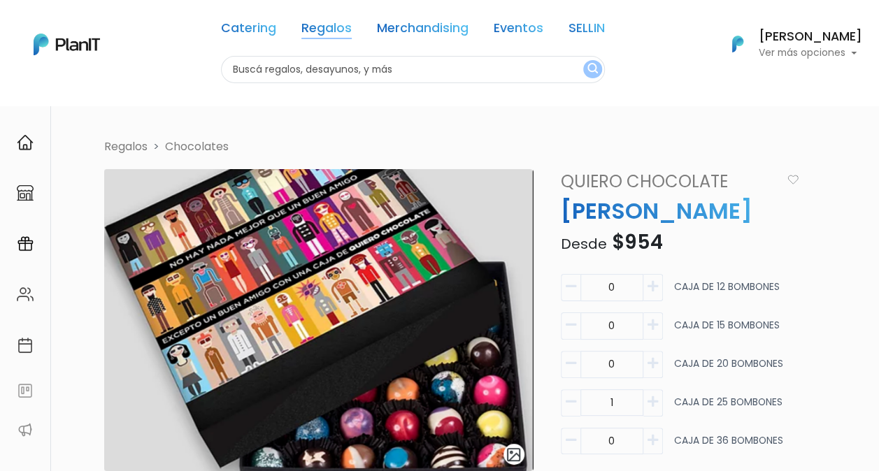
click at [331, 31] on link "Regalos" at bounding box center [326, 30] width 50 height 17
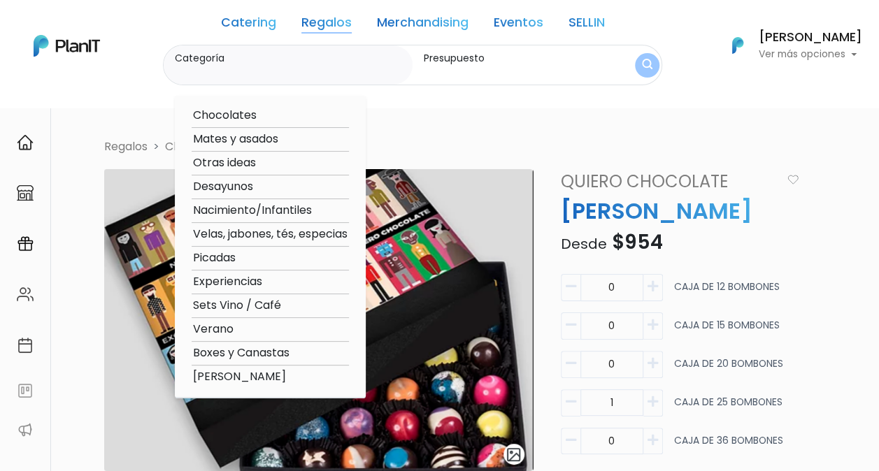
click at [229, 117] on option "Chocolates" at bounding box center [270, 115] width 157 height 17
type input "Chocolates"
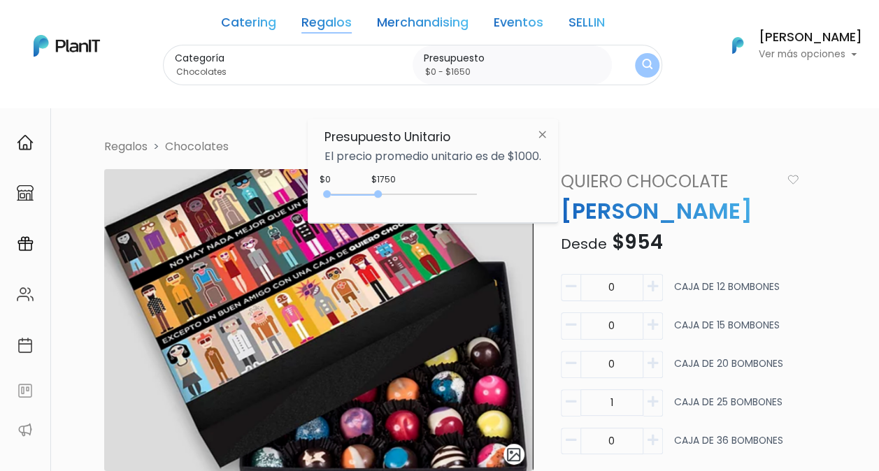
type input "$0 - $1600"
click at [377, 190] on div "0 : 1600 0 1600" at bounding box center [403, 197] width 147 height 14
click at [664, 58] on div "Catering Regalos Merchandising Eventos SELLIN Catering Regalos Merchandising Ev…" at bounding box center [439, 46] width 879 height 80
click at [656, 62] on button "submit" at bounding box center [647, 64] width 24 height 24
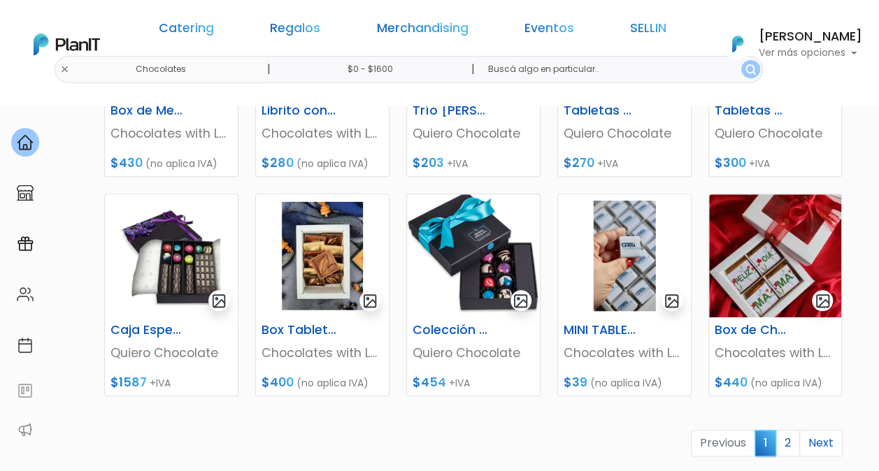
scroll to position [629, 0]
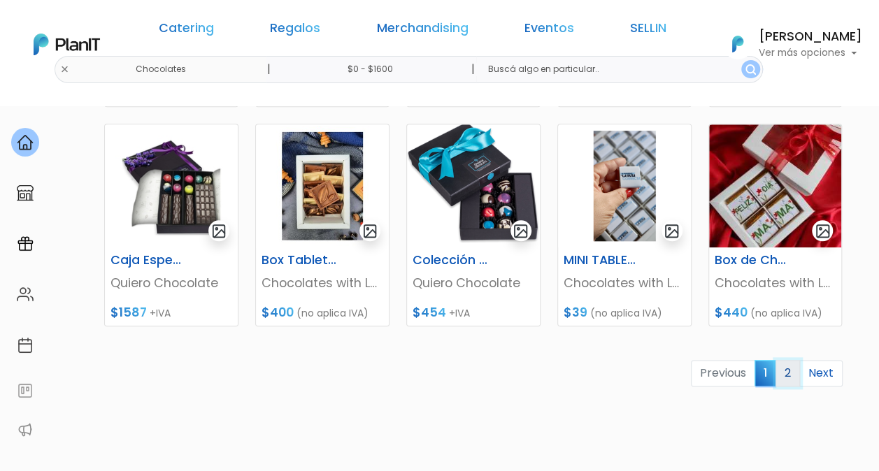
click at [794, 373] on link "2" at bounding box center [787, 373] width 24 height 27
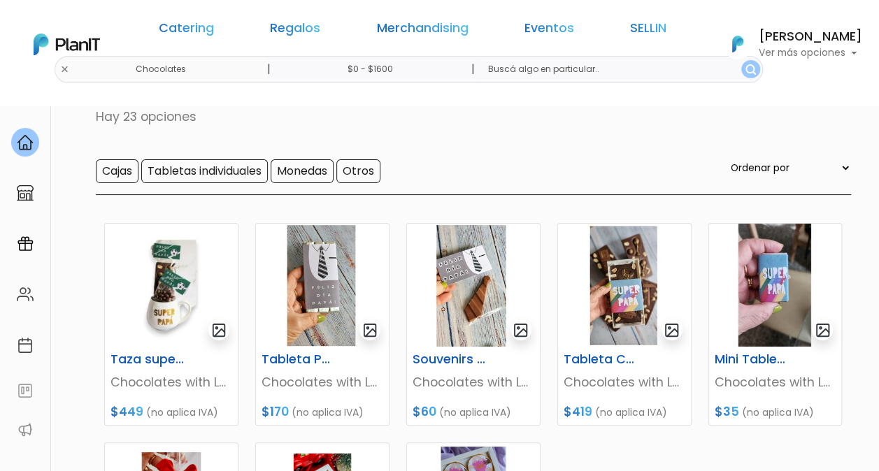
scroll to position [70, 0]
